Goal: Task Accomplishment & Management: Manage account settings

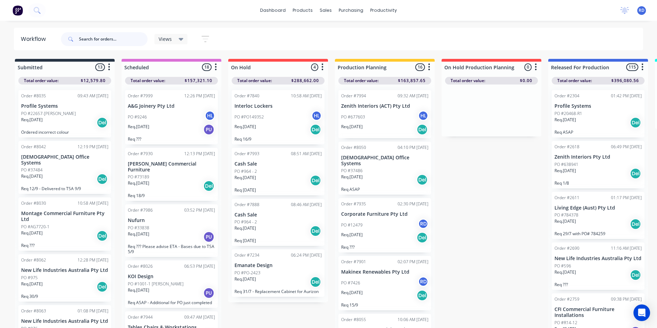
click at [116, 41] on input "text" at bounding box center [113, 39] width 69 height 14
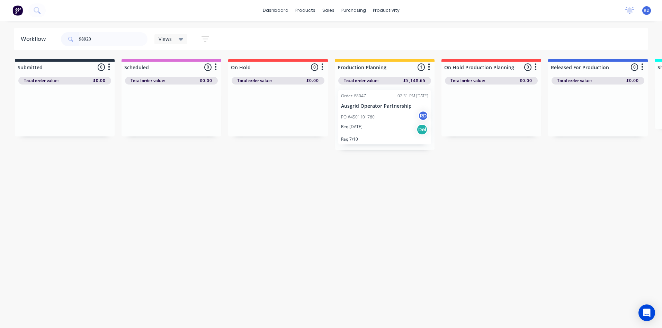
click at [366, 111] on div "PO #4501101760 RD" at bounding box center [384, 116] width 87 height 13
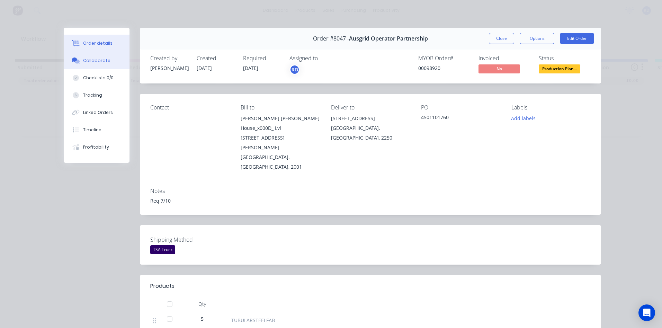
click at [93, 61] on div "Collaborate" at bounding box center [96, 60] width 27 height 6
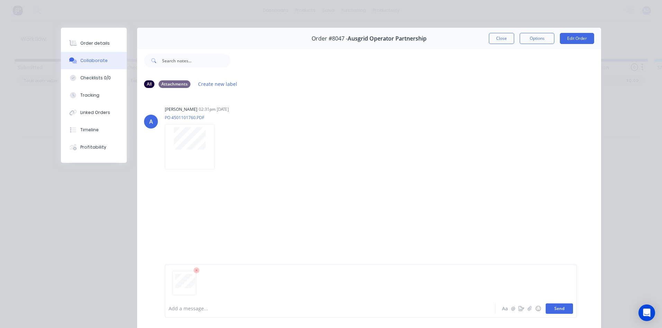
click at [561, 311] on button "Send" at bounding box center [559, 308] width 27 height 10
click at [471, 200] on div "RD You 02:33pm [DATE] 02150.pdf Labels Download Delete" at bounding box center [369, 208] width 464 height 62
click at [506, 38] on button "Close" at bounding box center [501, 38] width 25 height 11
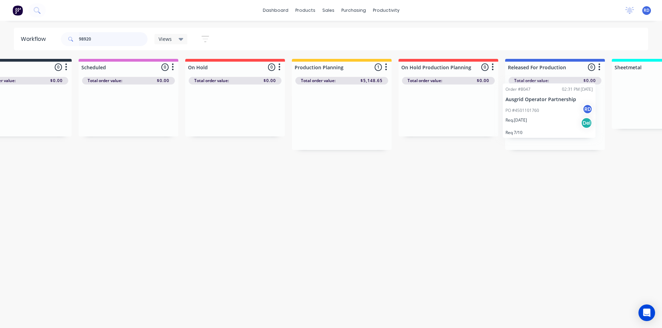
scroll to position [0, 61]
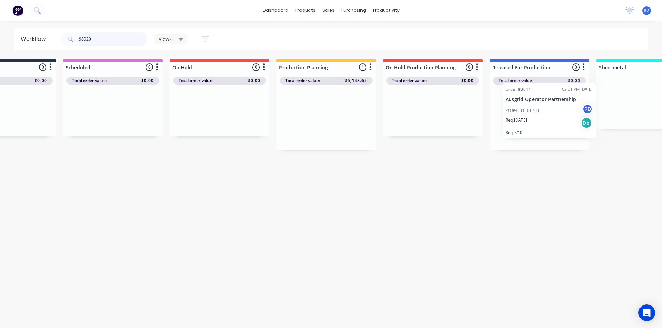
drag, startPoint x: 395, startPoint y: 119, endPoint x: 559, endPoint y: 108, distance: 164.2
click at [563, 109] on div "Submitted 0 Sort By Created date Required date Order number Customer name Most …" at bounding box center [614, 104] width 1356 height 91
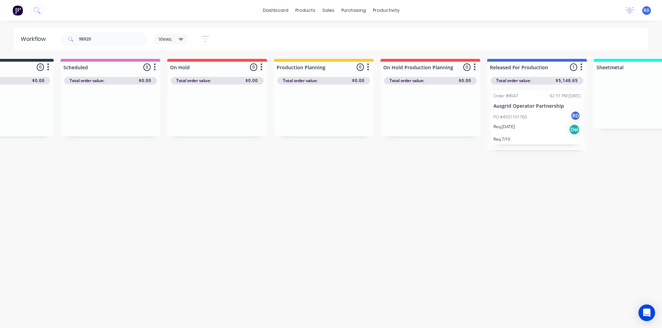
drag, startPoint x: 556, startPoint y: 190, endPoint x: 571, endPoint y: 193, distance: 15.2
click at [563, 193] on div "Workflow 98920 Views Save new view None (Default) edit Delivery edit Production…" at bounding box center [270, 171] width 662 height 286
drag, startPoint x: 102, startPoint y: 40, endPoint x: 0, endPoint y: 43, distance: 102.2
click at [0, 43] on html "dashboard products sales purchasing productivity dashboard products Product Cat…" at bounding box center [270, 143] width 662 height 286
type input "98806"
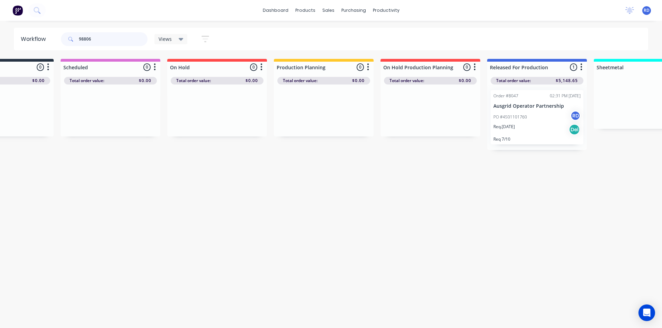
scroll to position [0, 0]
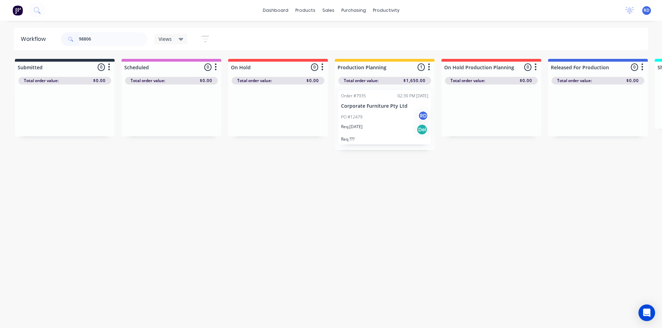
click at [365, 113] on div "PO #12479 RD" at bounding box center [384, 116] width 87 height 13
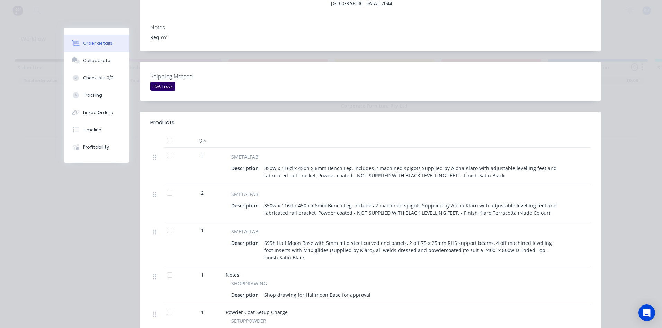
scroll to position [35, 0]
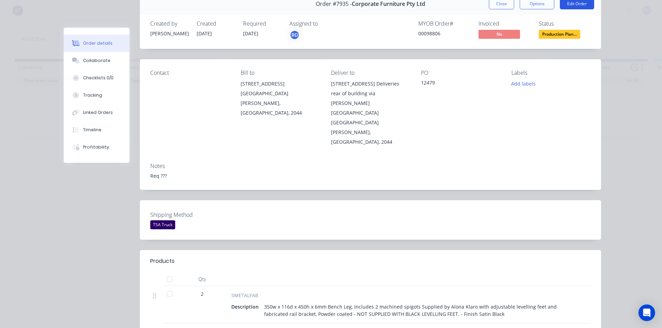
click at [581, 4] on button "Edit Order" at bounding box center [577, 3] width 34 height 11
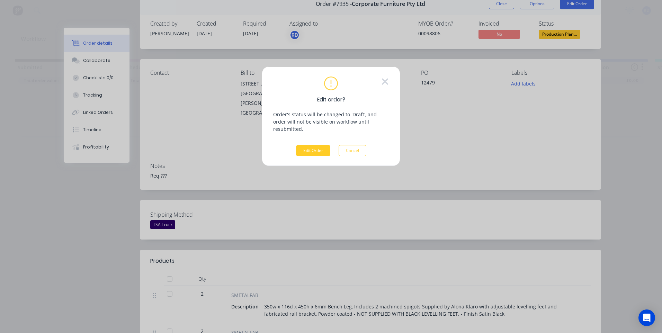
click at [309, 145] on button "Edit Order" at bounding box center [313, 150] width 34 height 11
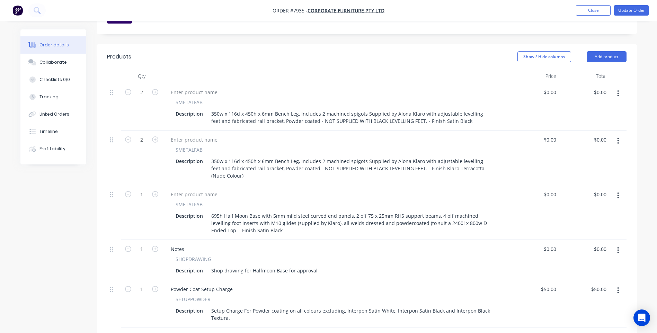
scroll to position [312, 0]
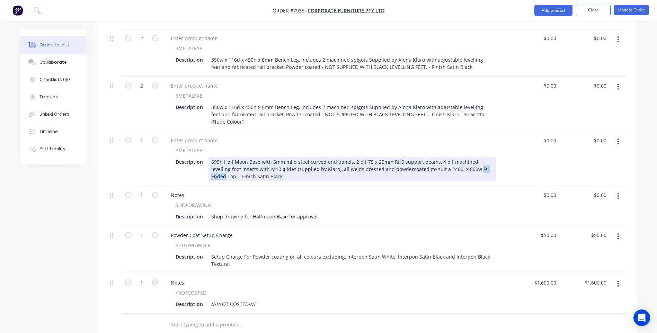
drag, startPoint x: 453, startPoint y: 131, endPoint x: 473, endPoint y: 131, distance: 19.4
click at [473, 157] on div "695h Half Moon Base with 5mm mild steel curved end panels, 2 off 75 x 25mm RHS …" at bounding box center [352, 169] width 287 height 25
click at [433, 157] on div "695h Half Moon Base with 5mm mild steel curved end panels, 2 off 75 x 25mm RHS …" at bounding box center [352, 169] width 287 height 25
click at [453, 157] on div "695h Half Moon Base with 5mm mild steel curved end panels, 2 off 75 x 25mm RHS …" at bounding box center [352, 169] width 287 height 25
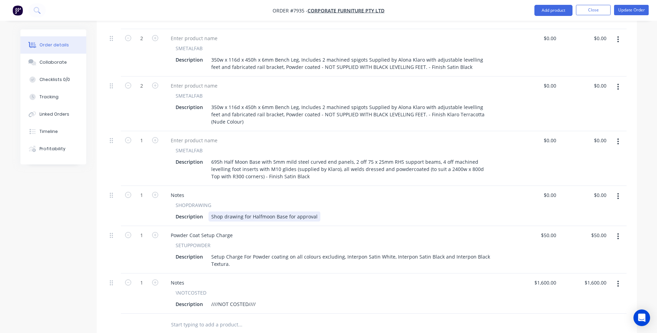
click at [373, 202] on div "SHOPDRAWING Description Shop drawing for Halfmoon Base for approval" at bounding box center [335, 212] width 341 height 20
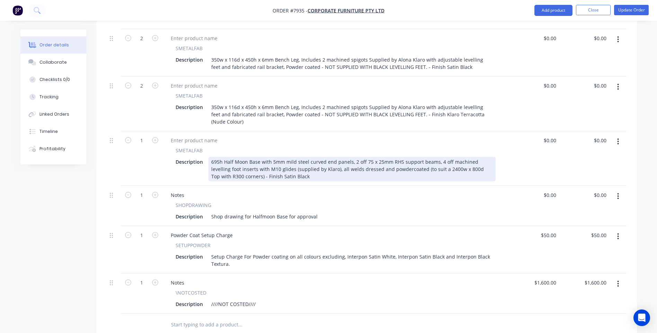
click at [211, 157] on div "695h Half Moon Base with 5mm mild steel curved end panels, 2 off 75 x 25mm RHS …" at bounding box center [352, 169] width 287 height 25
drag, startPoint x: 224, startPoint y: 123, endPoint x: 210, endPoint y: 123, distance: 13.9
click at [210, 157] on div "695h Half Moon Base with 5mm mild steel curved end panels, 2 off 75 x 25mm RHS …" at bounding box center [352, 169] width 287 height 25
click at [248, 157] on div "Half Moon Base with 5mm mild steel curved end panels, 2 off 75 x 25mm RHS suppo…" at bounding box center [352, 169] width 287 height 25
click at [248, 157] on div "Half Moon Base 695h with 5mm mild steel curved end panels, 2 off 75 x 25mm RHS …" at bounding box center [352, 169] width 287 height 25
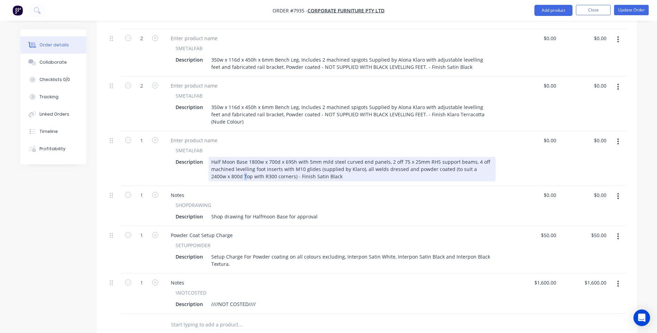
click at [224, 157] on div "Half Moon Base 1800w x 700d x 695h with 5mm mild steel curved end panels, 2 off…" at bounding box center [352, 169] width 287 height 25
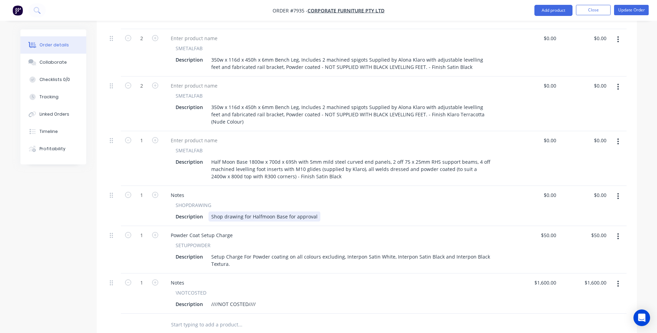
click at [372, 212] on div "Description Shop drawing for Halfmoon Base for approval" at bounding box center [334, 217] width 323 height 10
click at [636, 12] on button "Update Order" at bounding box center [631, 10] width 35 height 10
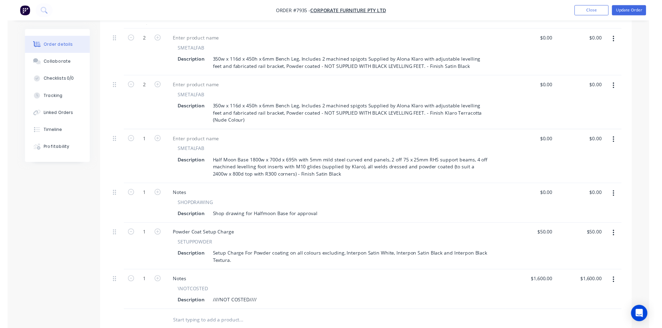
scroll to position [0, 0]
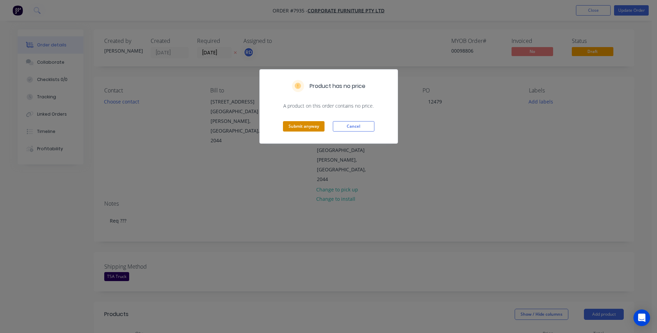
click at [312, 124] on button "Submit anyway" at bounding box center [304, 126] width 42 height 10
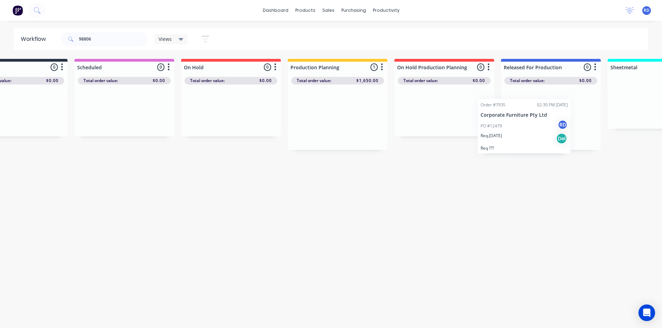
drag, startPoint x: 387, startPoint y: 122, endPoint x: 533, endPoint y: 123, distance: 146.2
click at [531, 123] on div "Submitted 0 Sort By Created date Required date Order number Customer name Most …" at bounding box center [626, 104] width 1356 height 91
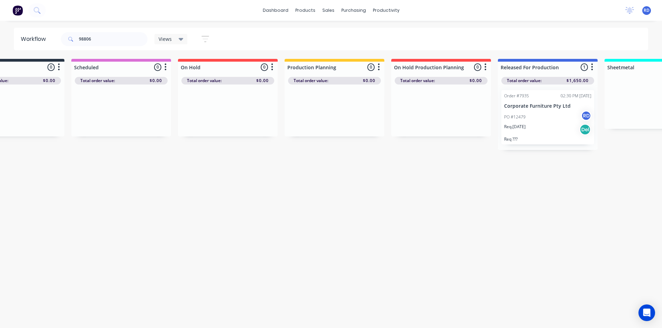
click at [567, 207] on div "Workflow 98806 Views Save new view None (Default) edit Delivery edit Production…" at bounding box center [278, 171] width 657 height 286
drag, startPoint x: 86, startPoint y: 37, endPoint x: 107, endPoint y: 41, distance: 21.4
click at [101, 40] on input "98806" at bounding box center [113, 39] width 69 height 14
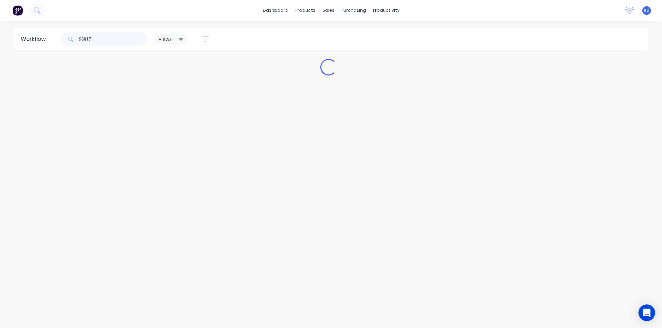
scroll to position [0, 0]
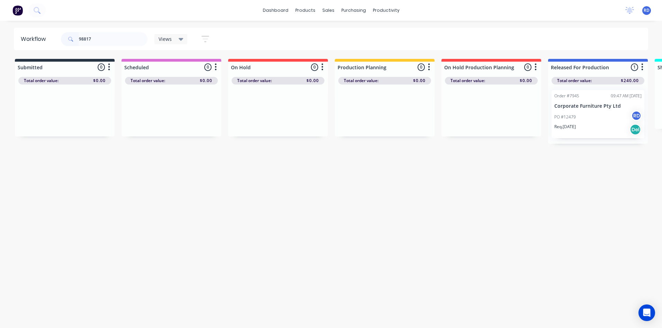
click at [588, 119] on div "PO #12479 RD" at bounding box center [598, 116] width 87 height 13
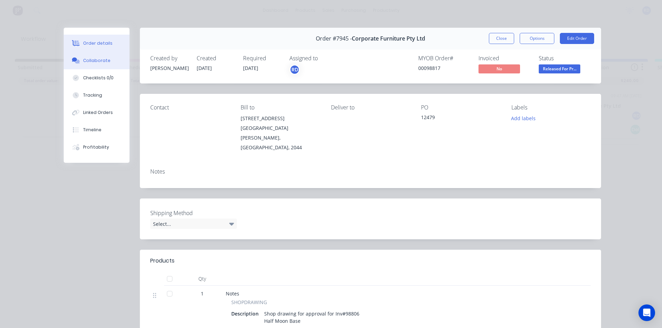
click at [88, 59] on div "Collaborate" at bounding box center [96, 60] width 27 height 6
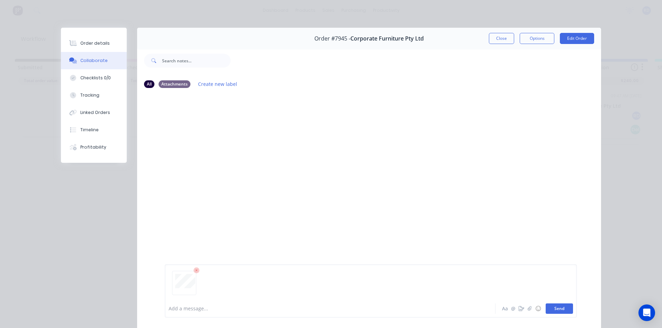
click at [553, 312] on button "Send" at bounding box center [559, 308] width 27 height 10
click at [495, 38] on button "Close" at bounding box center [501, 38] width 25 height 11
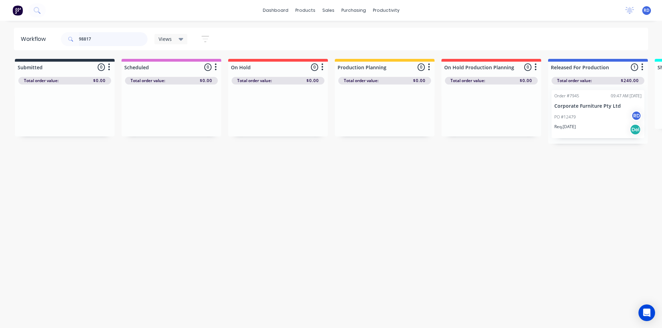
drag, startPoint x: 82, startPoint y: 40, endPoint x: 70, endPoint y: 40, distance: 12.1
click at [70, 40] on div "98817" at bounding box center [104, 39] width 87 height 14
click at [576, 107] on p "Corporate Furniture Pty Ltd" at bounding box center [598, 106] width 87 height 6
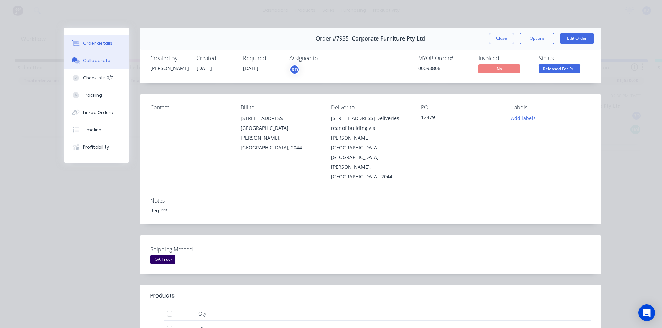
click at [89, 60] on div "Collaborate" at bounding box center [96, 60] width 27 height 6
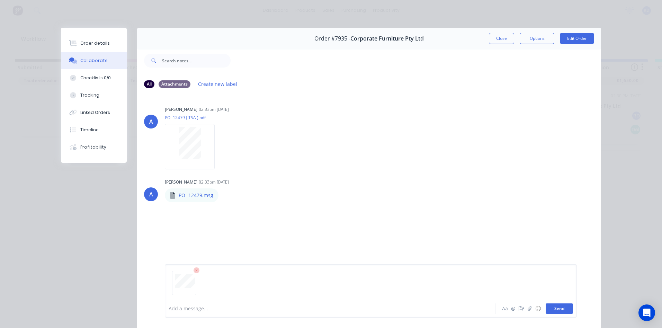
click at [559, 311] on button "Send" at bounding box center [559, 308] width 27 height 10
click at [500, 37] on button "Close" at bounding box center [501, 38] width 25 height 11
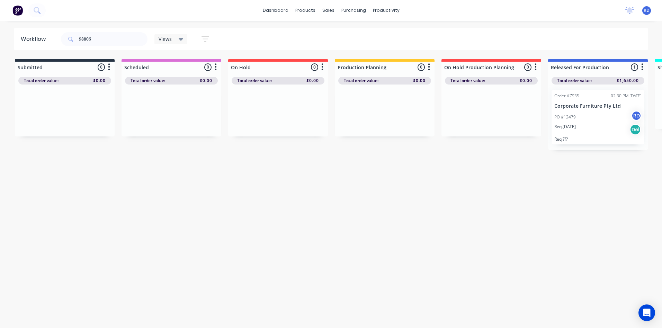
click at [514, 218] on div "Workflow 98806 Views Save new view None (Default) edit Delivery edit Production…" at bounding box center [328, 171] width 657 height 286
drag, startPoint x: 97, startPoint y: 39, endPoint x: 39, endPoint y: 41, distance: 57.9
click at [41, 41] on header "Workflow 98806 Views Save new view None (Default) edit Delivery edit Production…" at bounding box center [331, 39] width 635 height 23
type input "98770"
click at [368, 120] on div "PO #7426 RD" at bounding box center [384, 116] width 87 height 13
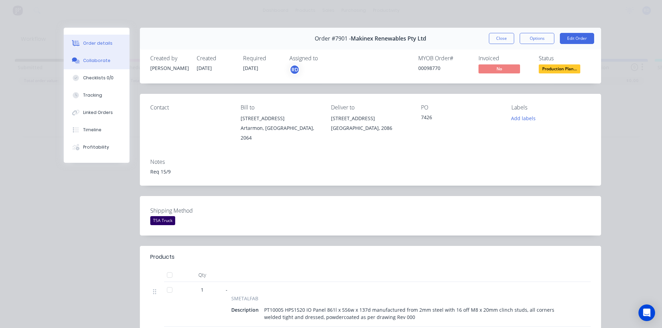
click at [90, 59] on div "Collaborate" at bounding box center [96, 60] width 27 height 6
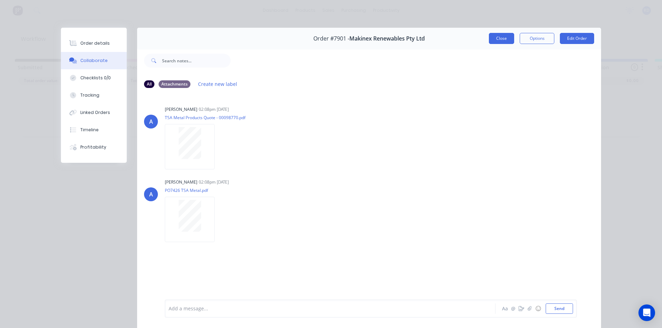
click at [495, 38] on button "Close" at bounding box center [501, 38] width 25 height 11
